Goal: Transaction & Acquisition: Purchase product/service

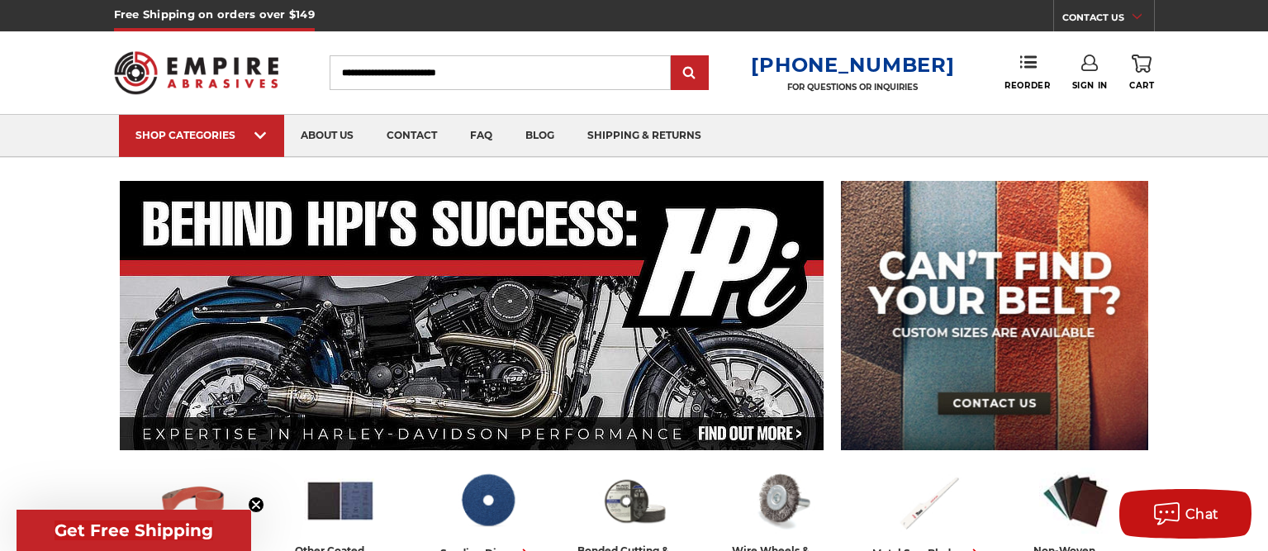
type input "**********"
click at [1094, 67] on icon at bounding box center [1090, 63] width 17 height 17
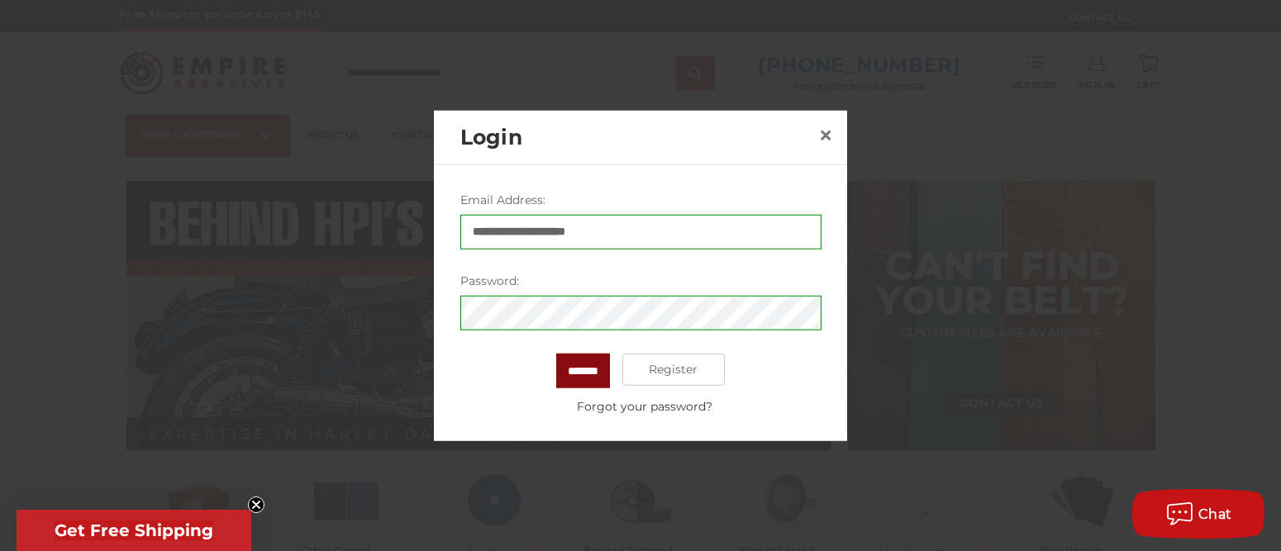
click at [581, 369] on input "*******" at bounding box center [583, 370] width 54 height 35
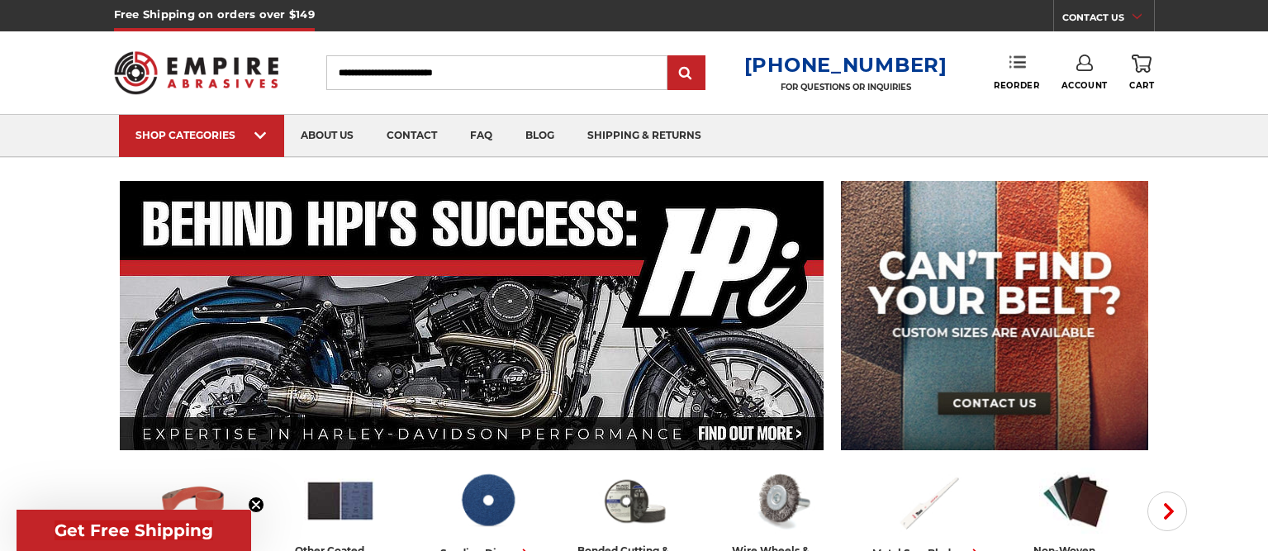
click at [1011, 63] on icon at bounding box center [1018, 62] width 17 height 17
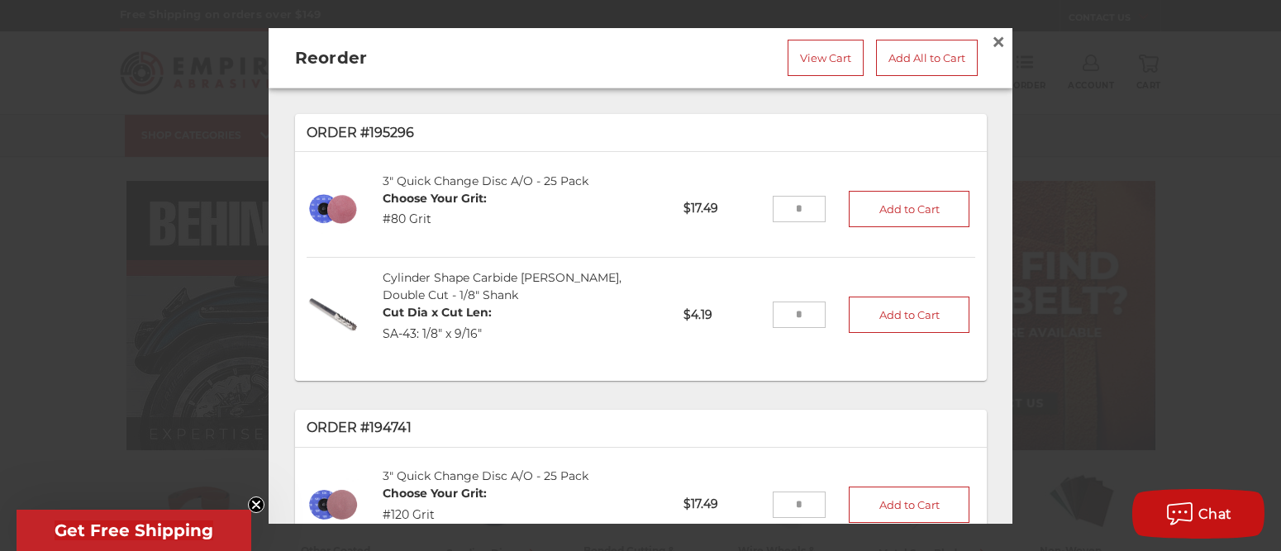
click at [792, 210] on input "tel" at bounding box center [800, 209] width 54 height 26
type input "*"
click at [903, 208] on button "Add to Cart" at bounding box center [909, 209] width 121 height 36
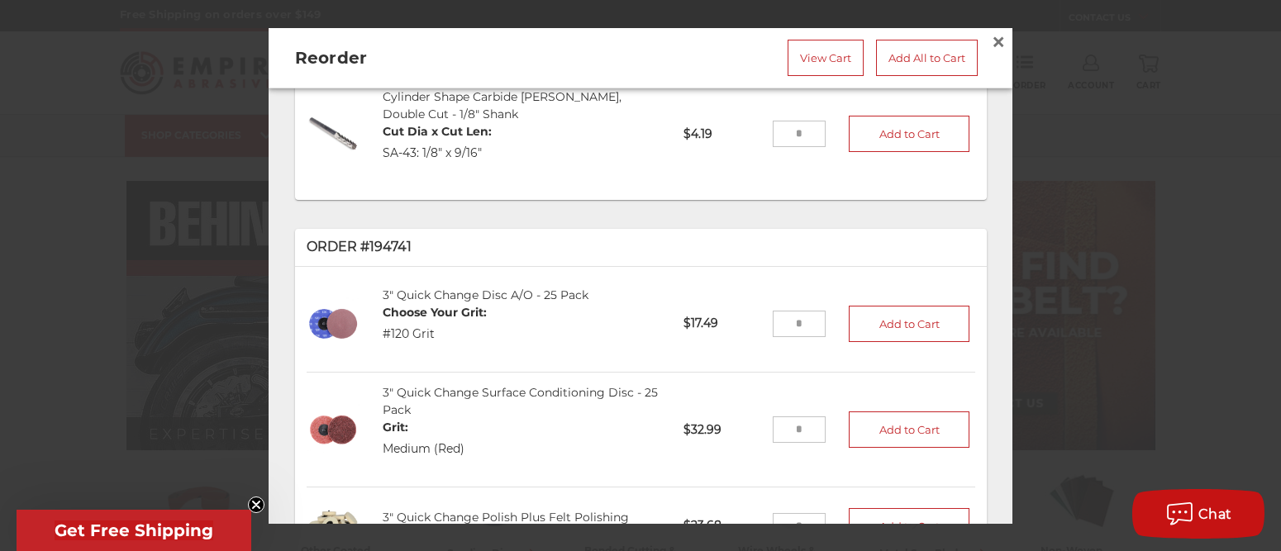
scroll to position [351, 0]
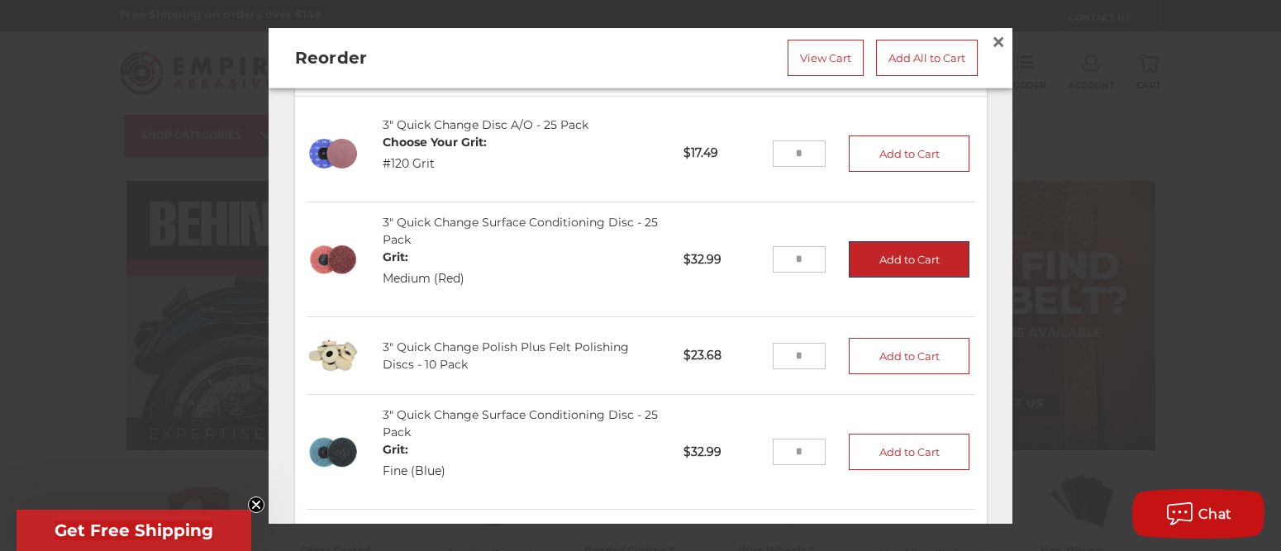
click at [873, 260] on button "Add to Cart" at bounding box center [909, 259] width 121 height 36
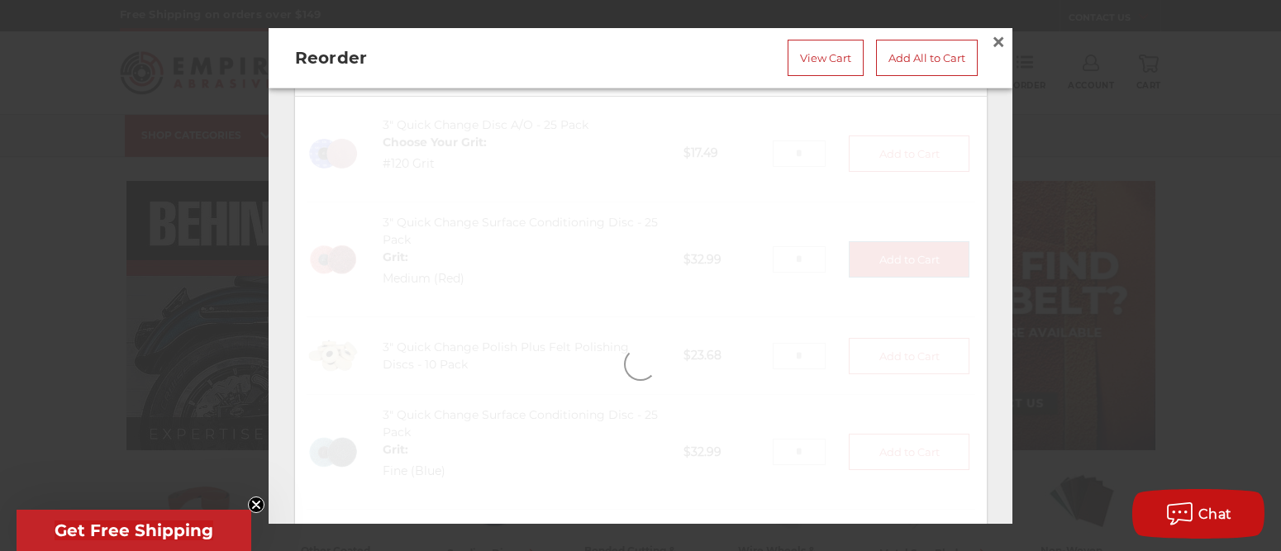
type input "*"
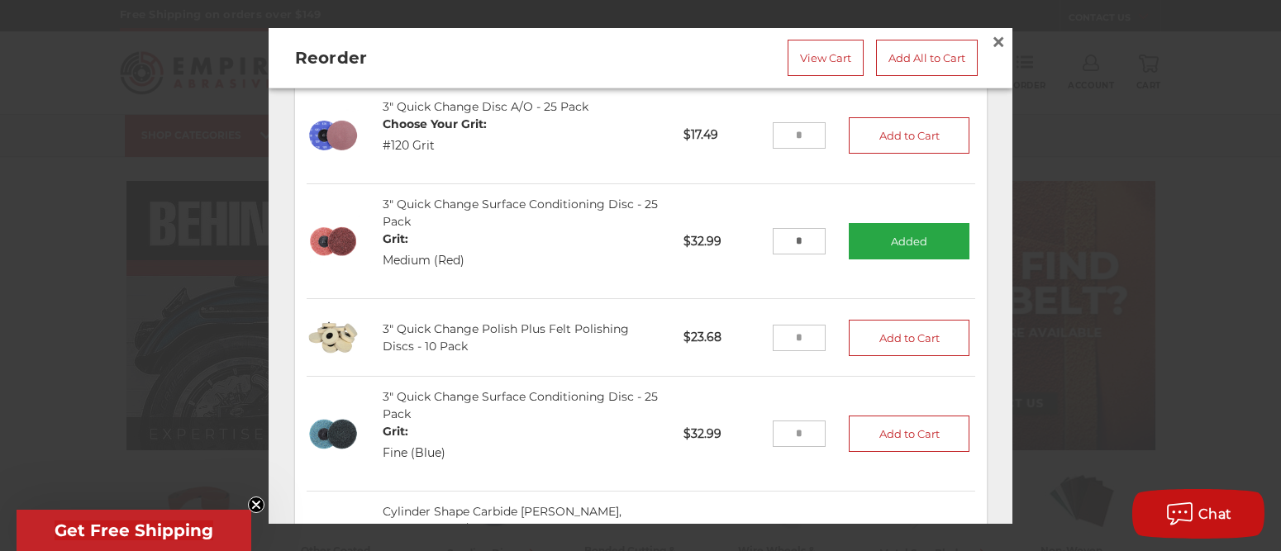
scroll to position [388, 0]
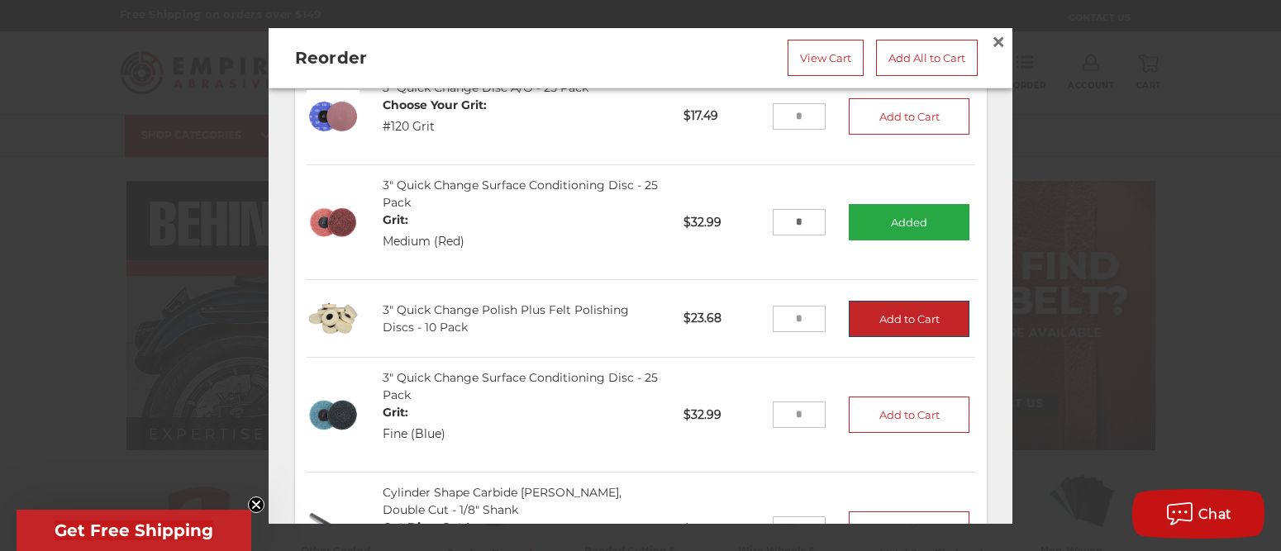
click at [873, 308] on button "Add to Cart" at bounding box center [909, 319] width 121 height 36
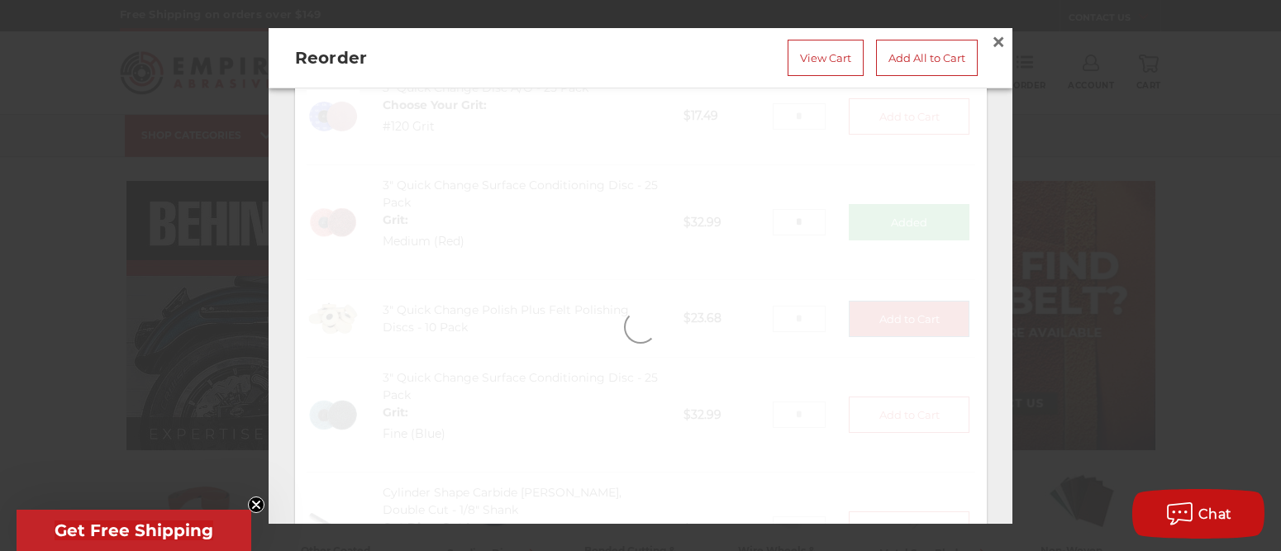
scroll to position [417, 0]
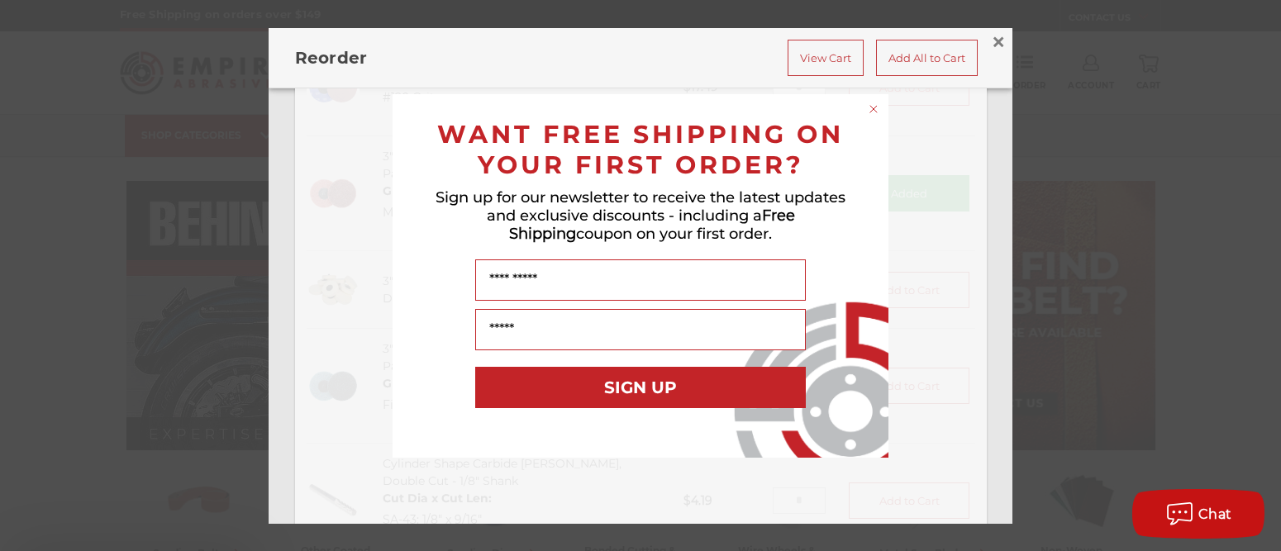
type input "*"
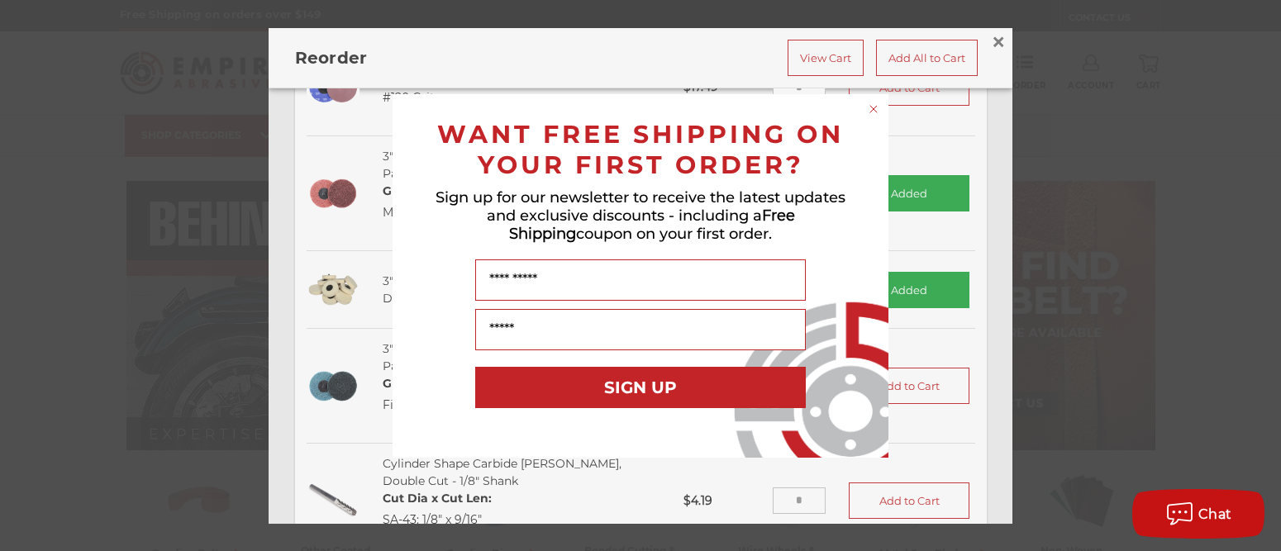
click at [873, 108] on icon "Close dialog" at bounding box center [873, 109] width 7 height 7
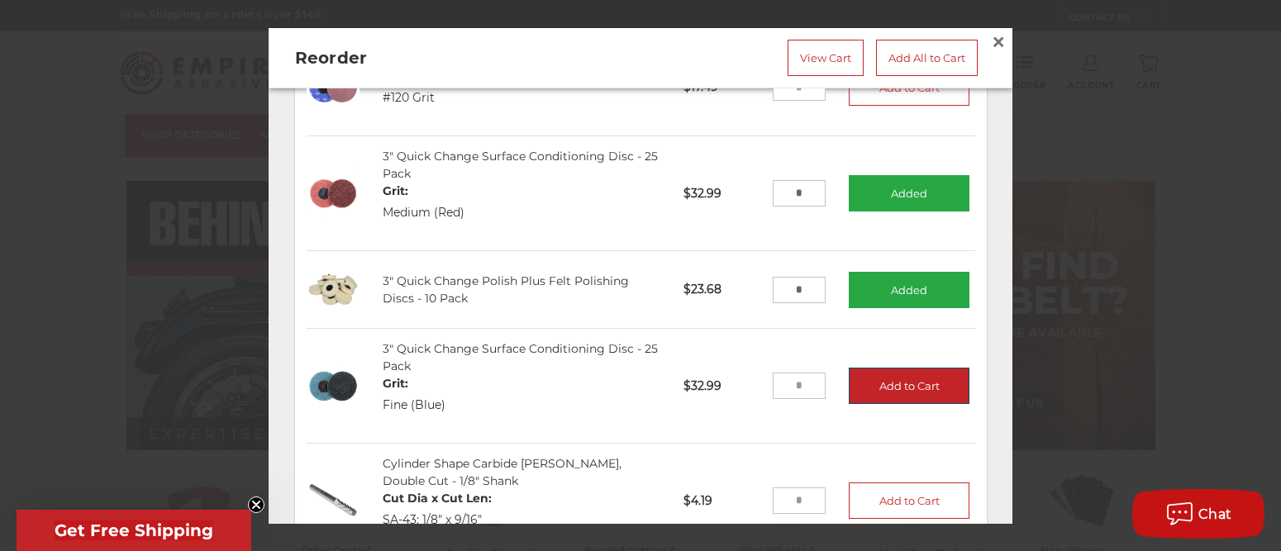
click at [891, 378] on button "Add to Cart" at bounding box center [909, 386] width 121 height 36
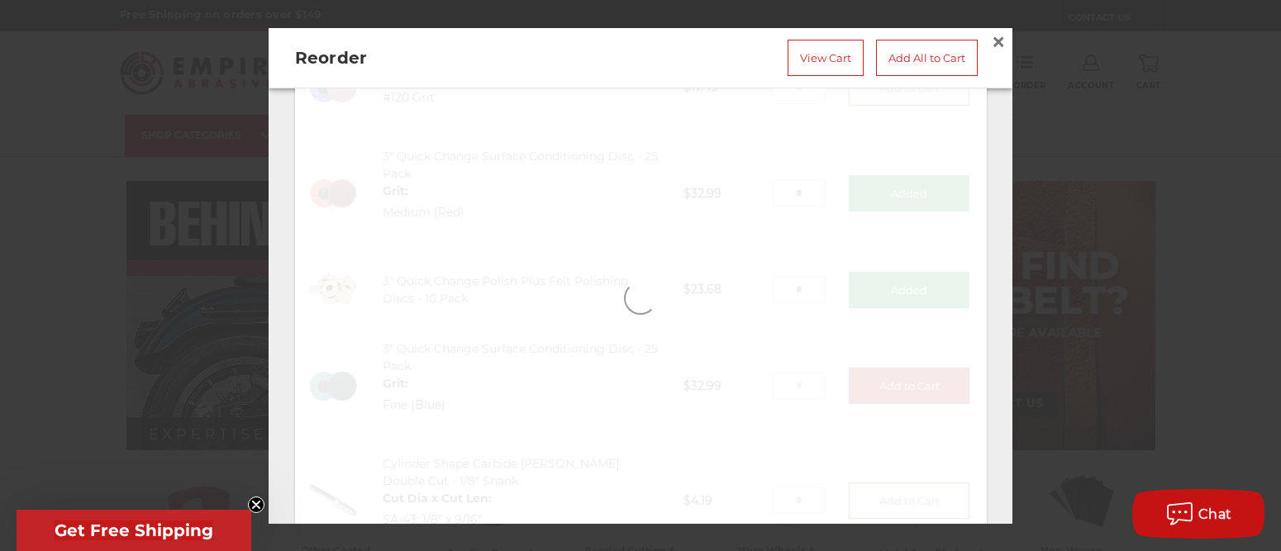
type input "*"
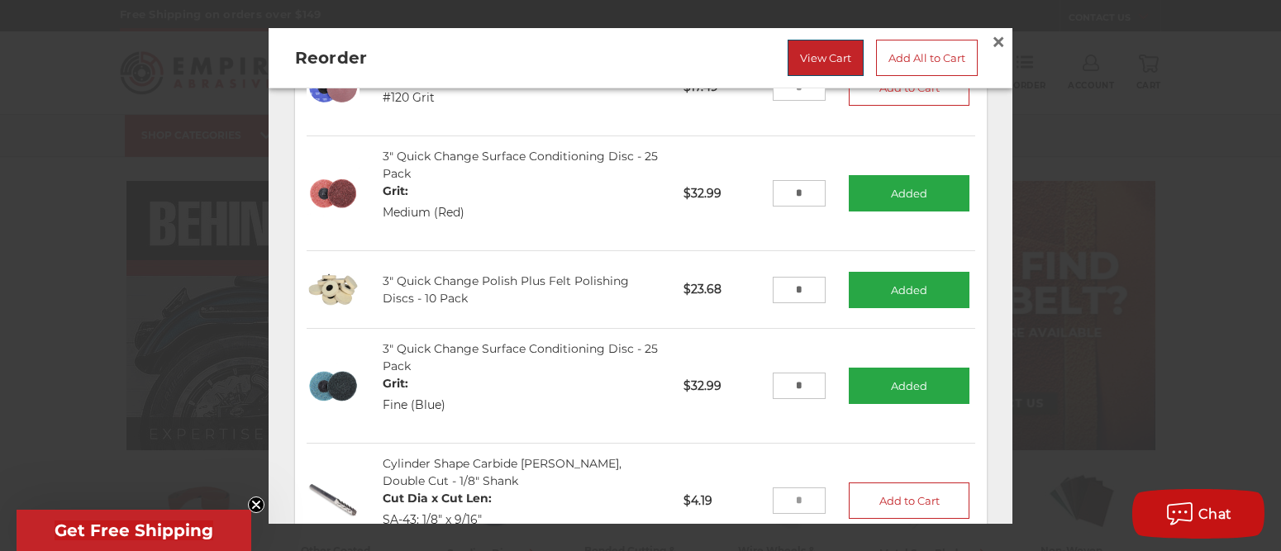
click at [805, 58] on link "View Cart" at bounding box center [826, 57] width 76 height 36
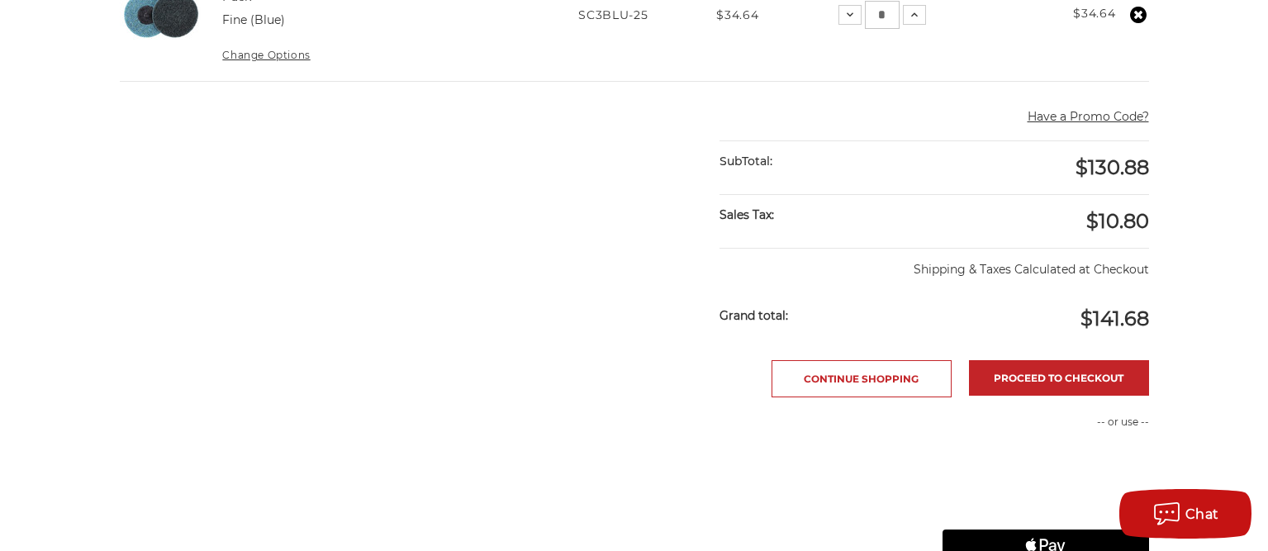
scroll to position [1015, 0]
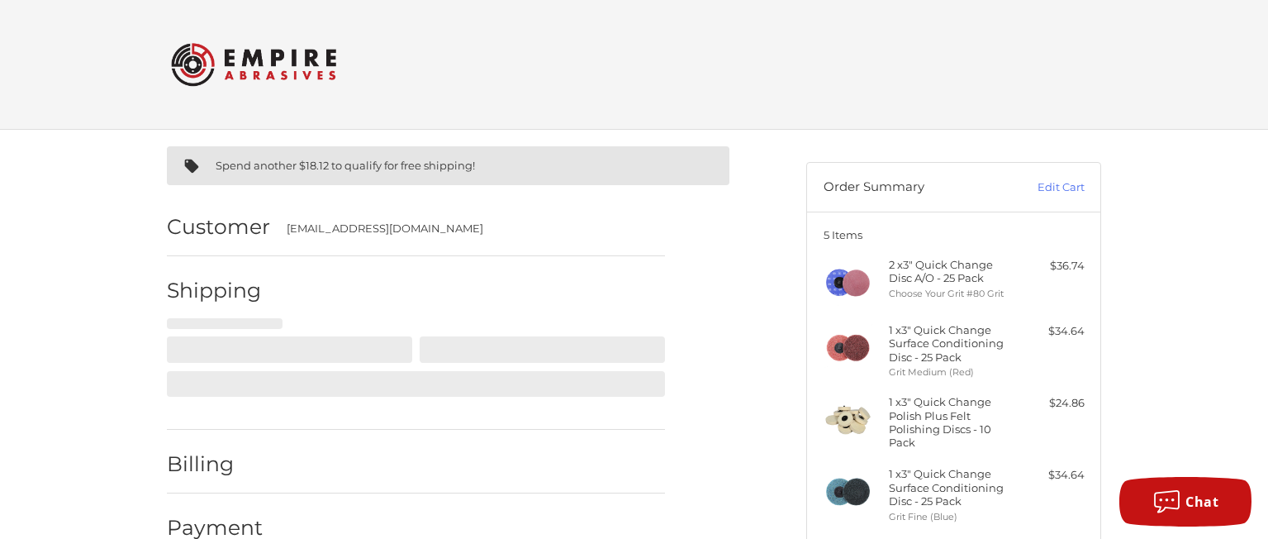
select select "**"
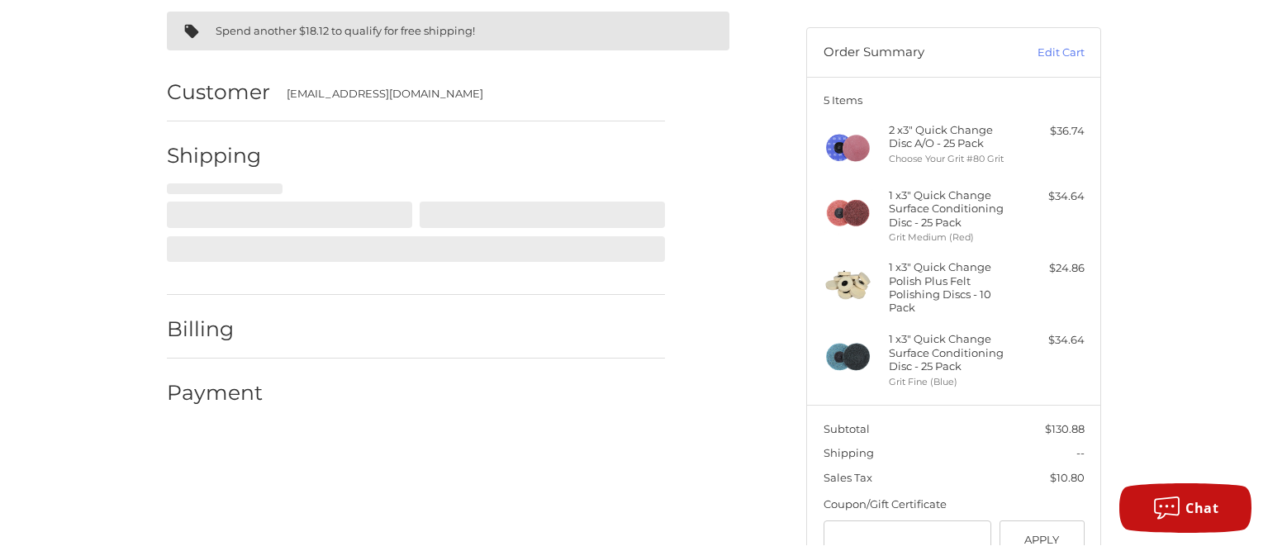
scroll to position [145, 0]
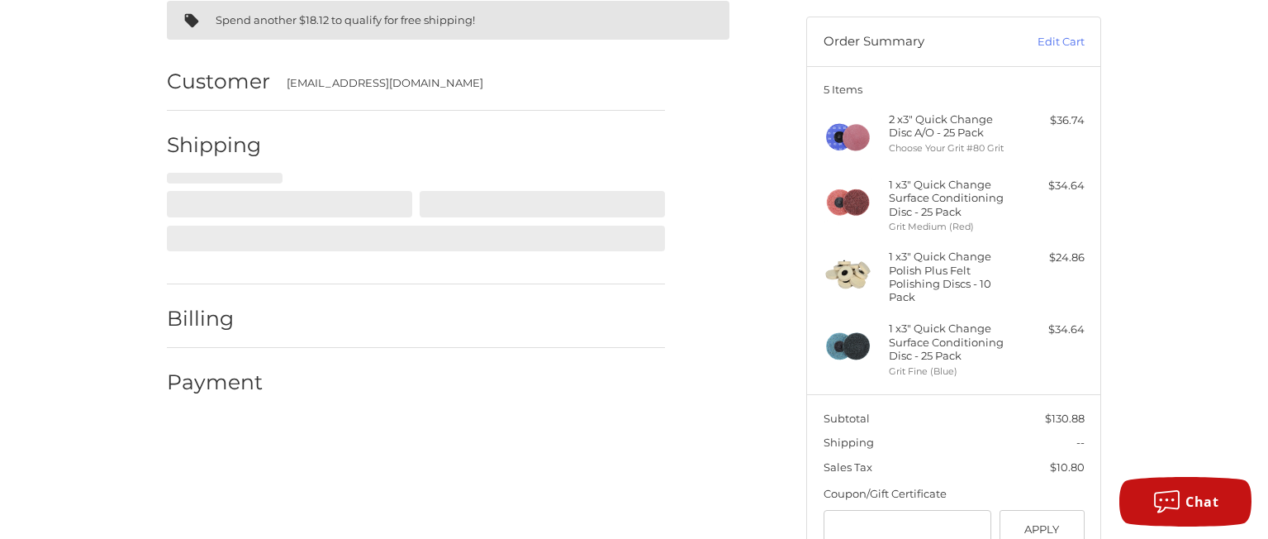
select select "**"
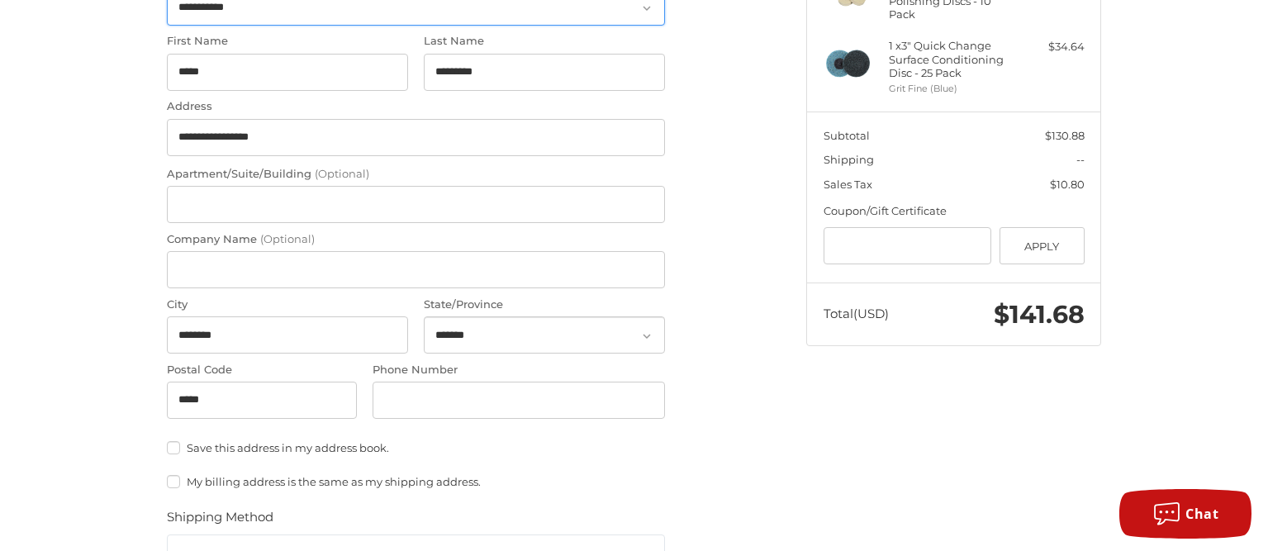
scroll to position [537, 0]
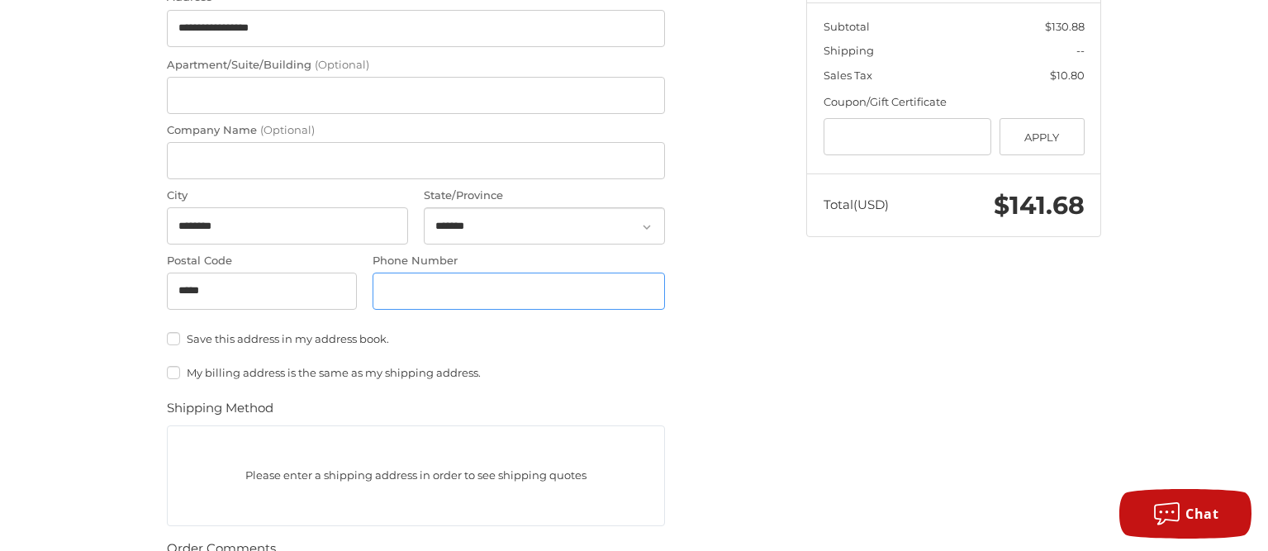
click at [504, 288] on input "Phone Number" at bounding box center [519, 291] width 293 height 37
type input "**********"
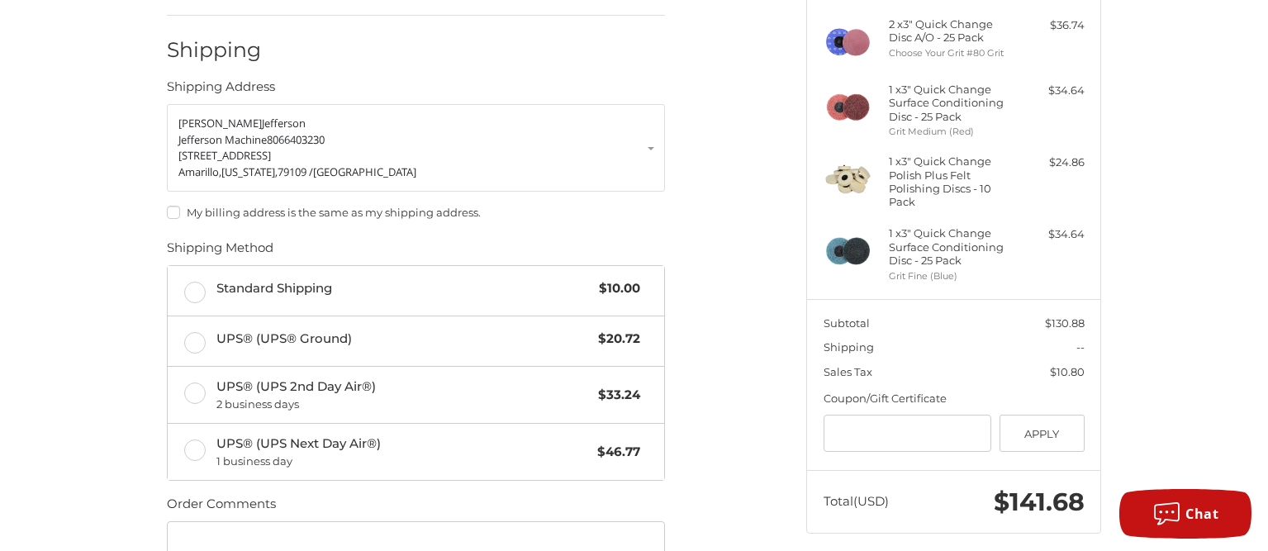
scroll to position [238, 0]
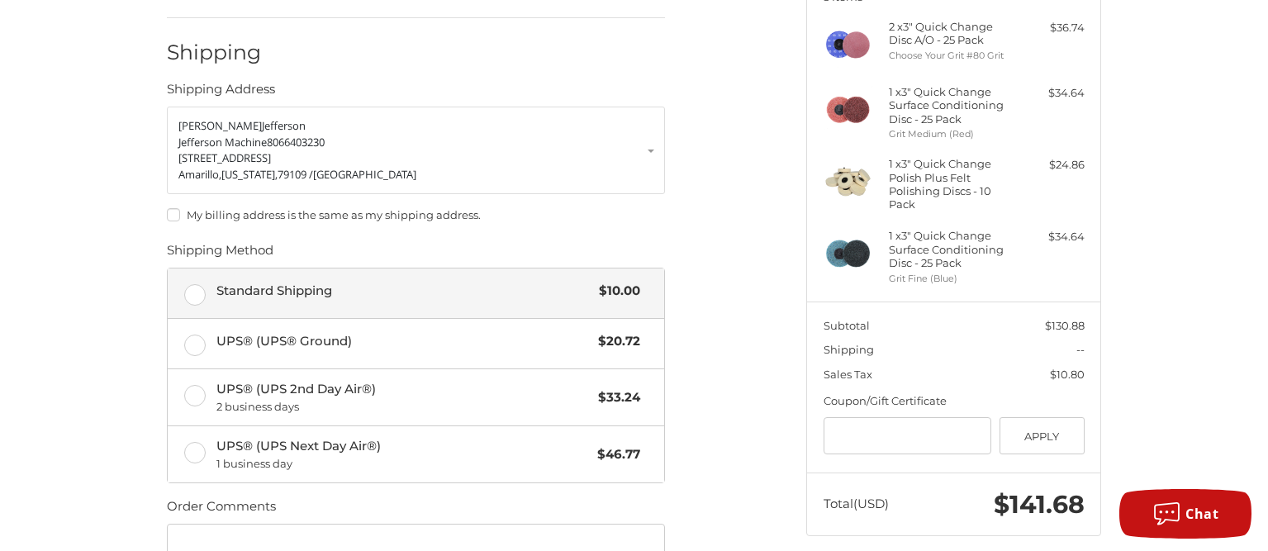
click at [196, 294] on label "Standard Shipping $10.00" at bounding box center [416, 294] width 497 height 50
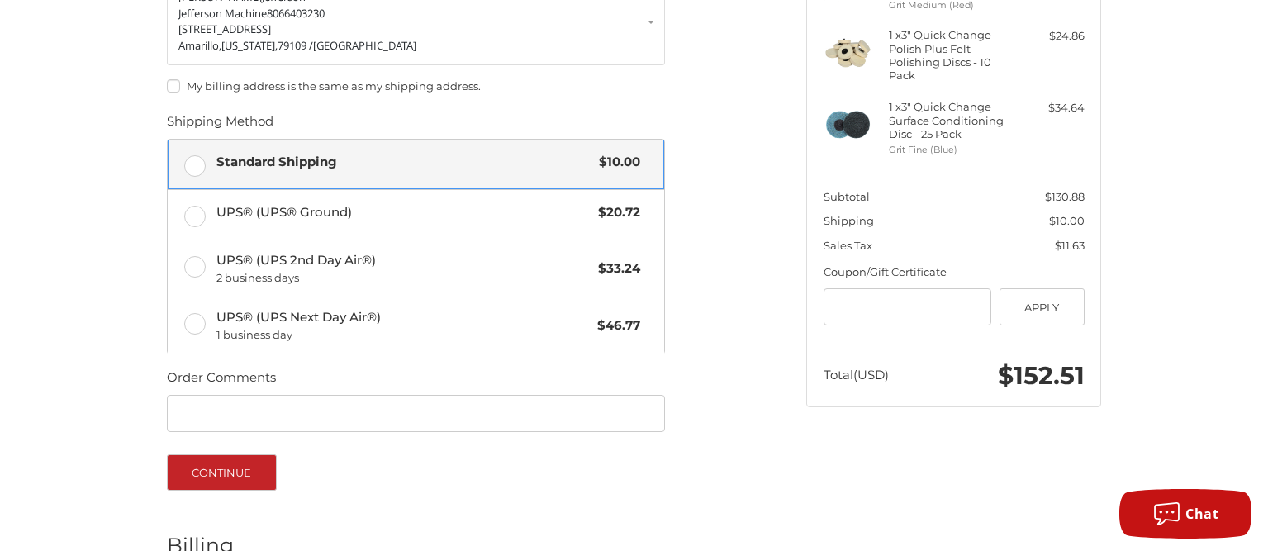
scroll to position [469, 0]
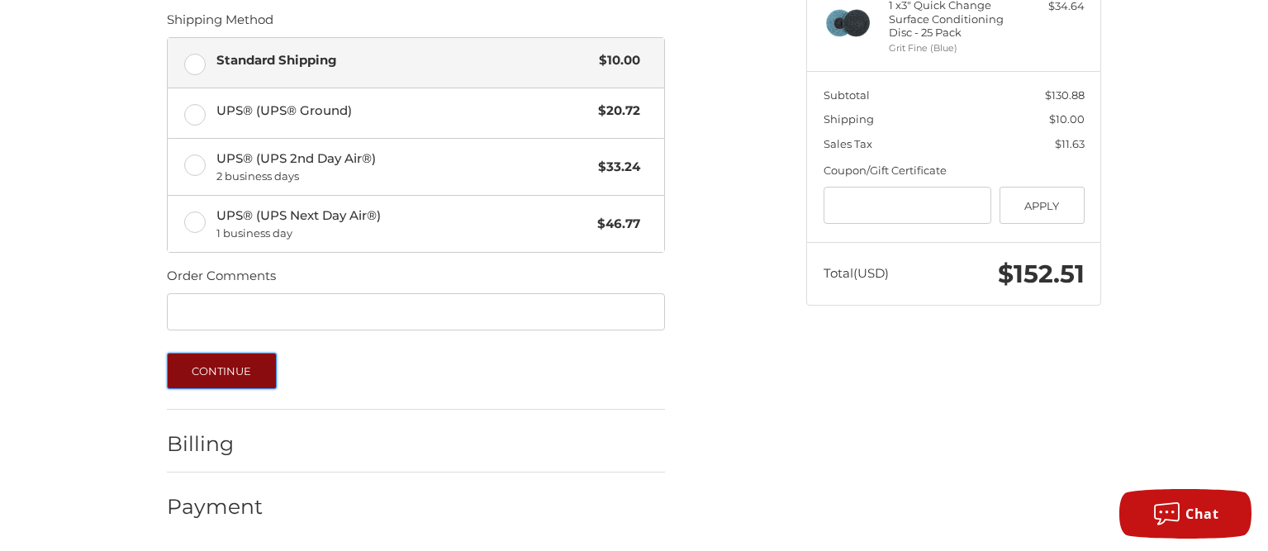
click at [219, 371] on button "Continue" at bounding box center [222, 371] width 110 height 36
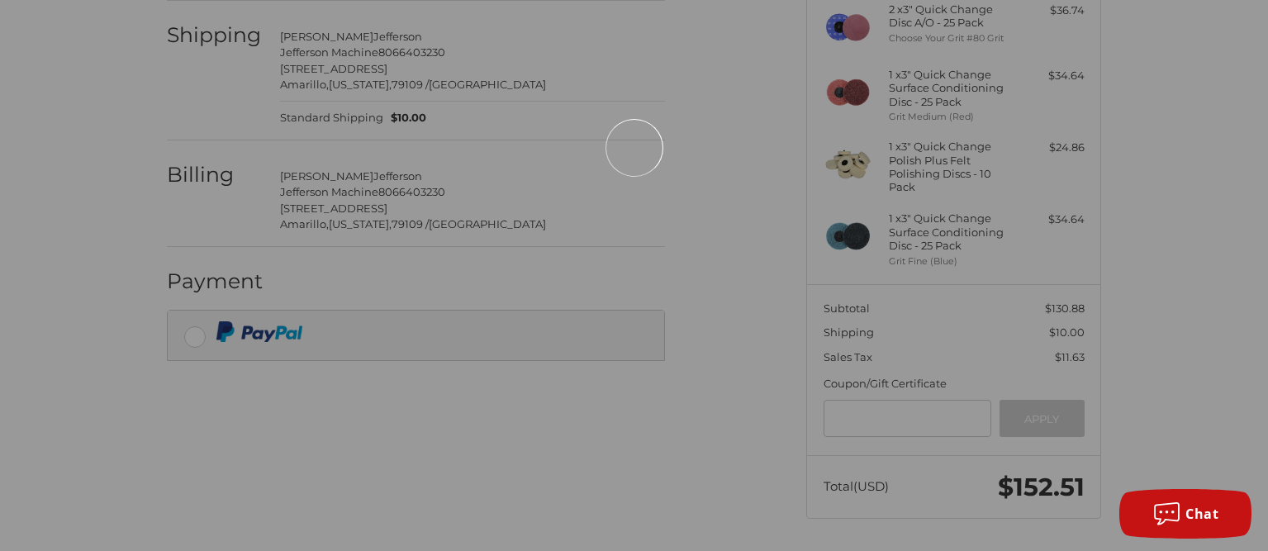
scroll to position [39, 0]
